Goal: Task Accomplishment & Management: Use online tool/utility

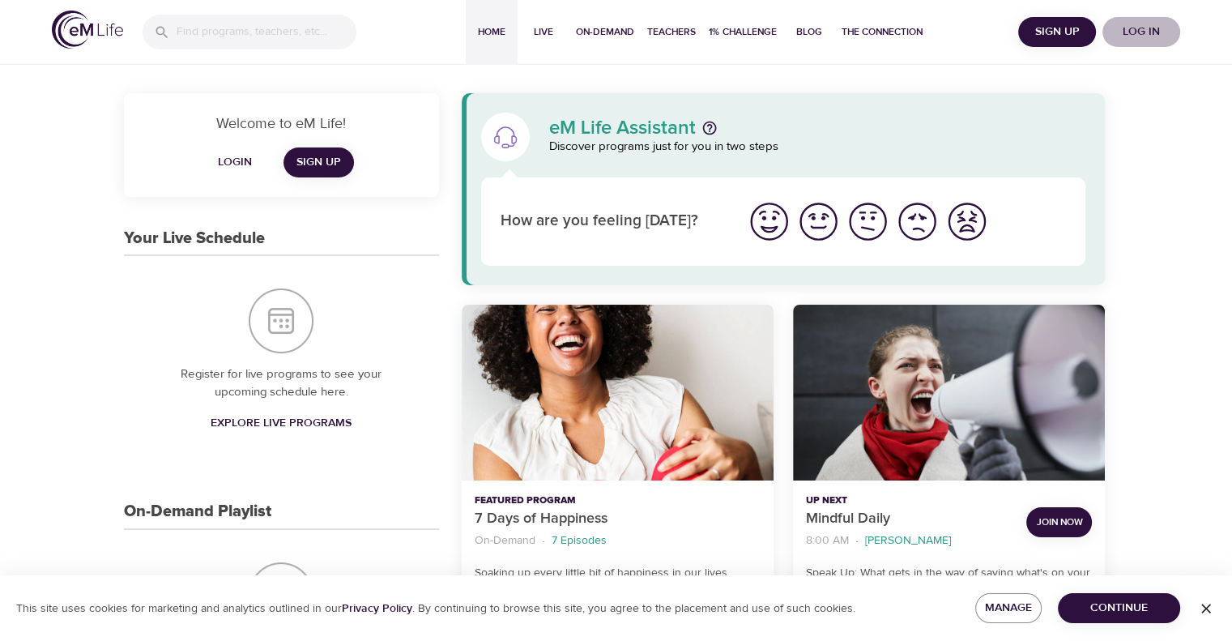
click at [1138, 32] on span "Log in" at bounding box center [1141, 32] width 65 height 20
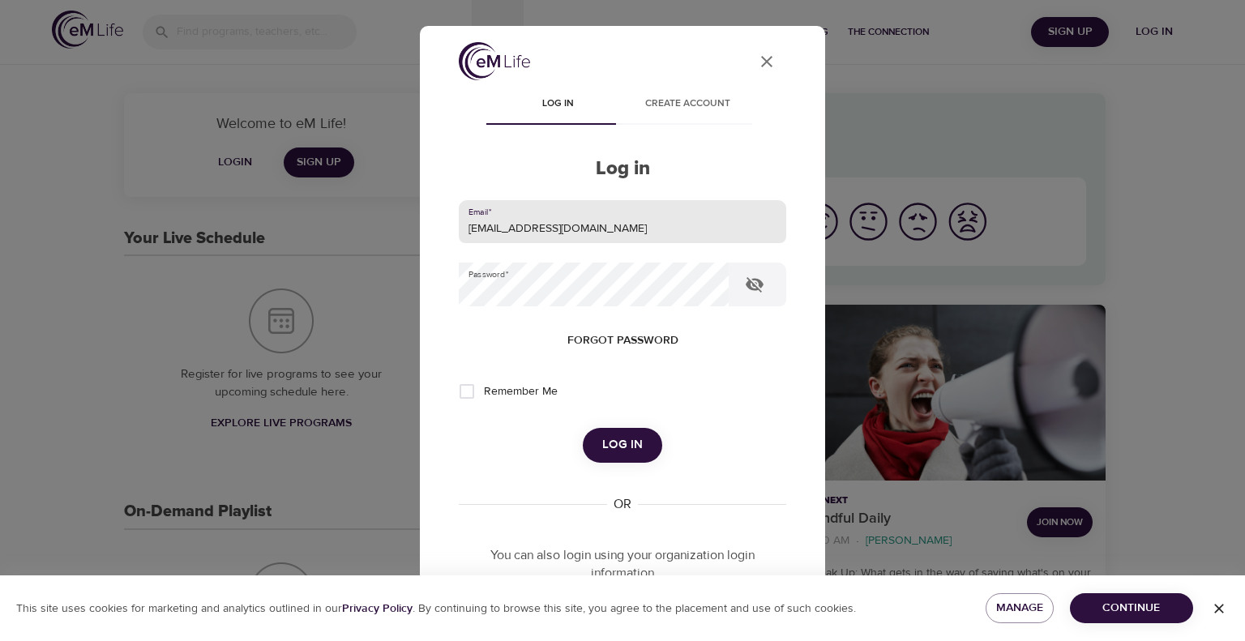
drag, startPoint x: 591, startPoint y: 233, endPoint x: 314, endPoint y: 220, distance: 277.4
click at [314, 220] on div "User Profile Log in Create account Log in Email   * [EMAIL_ADDRESS][DOMAIN_NAME…" at bounding box center [622, 320] width 1245 height 641
type input "[EMAIL_ADDRESS][PERSON_NAME][DOMAIN_NAME]"
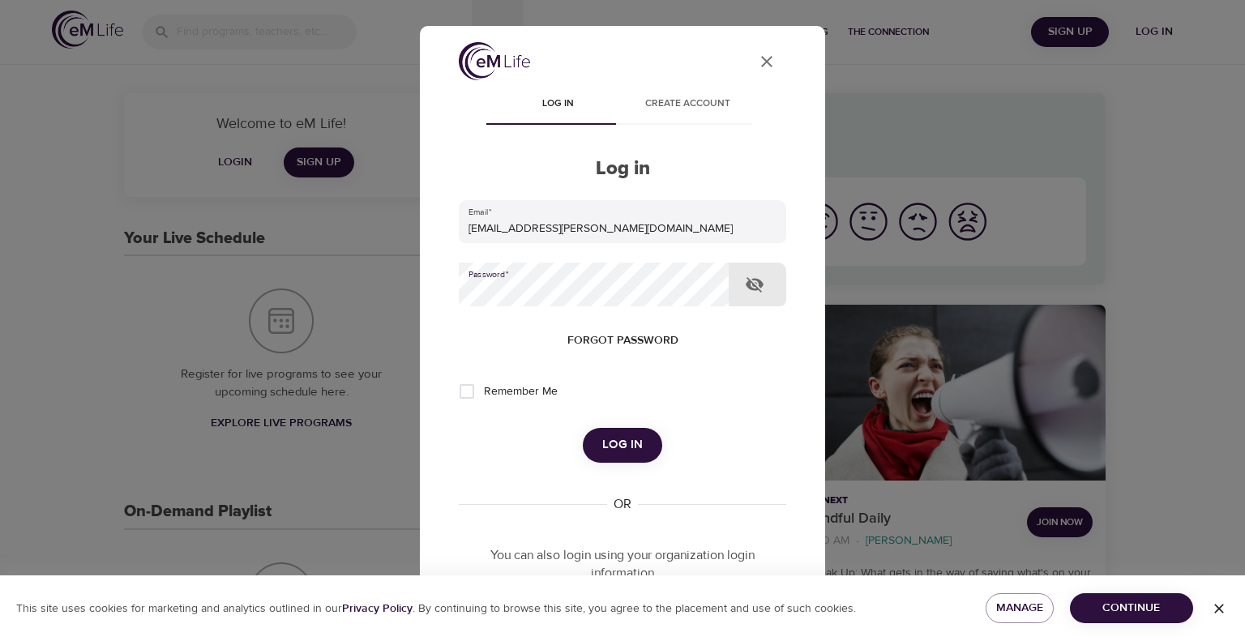
click at [358, 277] on div "User Profile Log in Create account Log in Email   * [EMAIL_ADDRESS][PERSON_NAME…" at bounding box center [622, 320] width 1245 height 641
click at [583, 428] on button "Log in" at bounding box center [622, 445] width 79 height 34
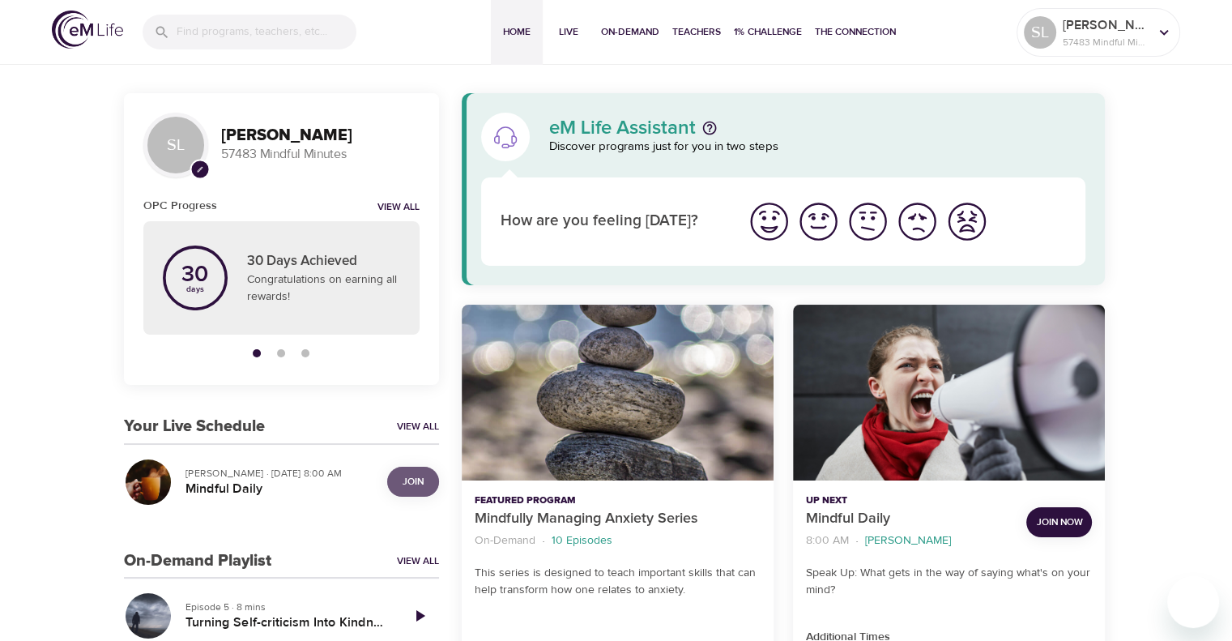
click at [405, 480] on span "Join" at bounding box center [413, 481] width 21 height 17
